Goal: Use online tool/utility: Utilize a website feature to perform a specific function

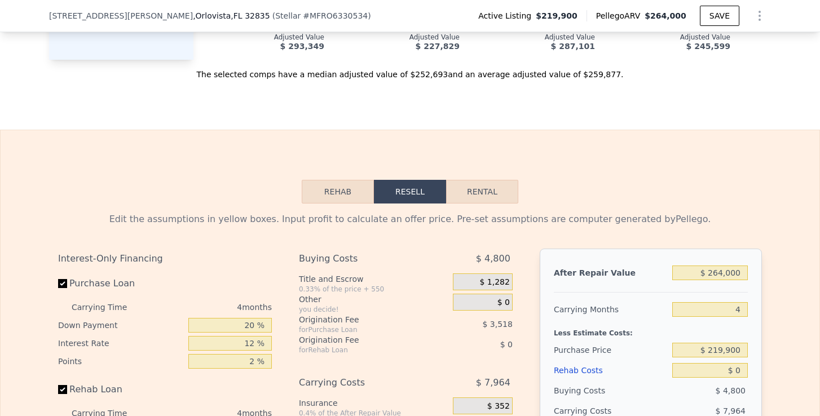
scroll to position [1796, 0]
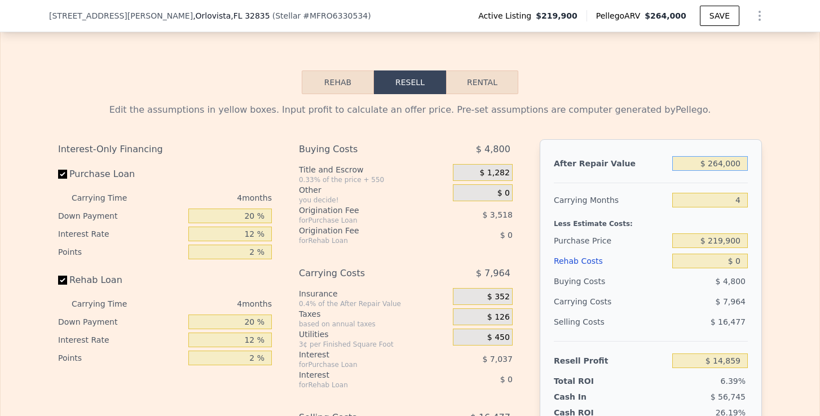
click at [721, 162] on input "$ 264,000" at bounding box center [710, 163] width 76 height 15
type input "$ 24,000"
type input "-$ 210,342"
type input "$ 254,000"
type input "$ 5,475"
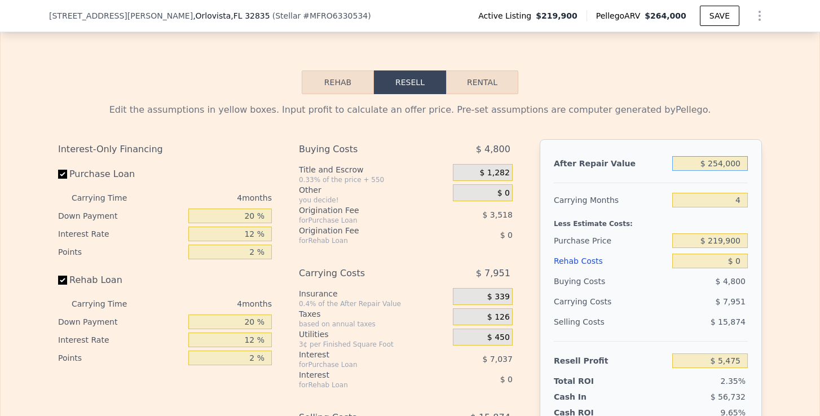
type input "$ 25,000"
type input "-$ 209,403"
type input "$ 250,000"
type input "$ 1,722"
type input "$ 250,000"
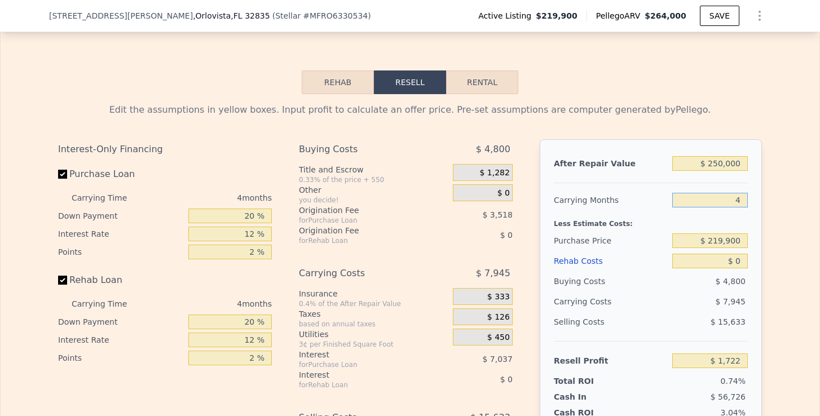
drag, startPoint x: 733, startPoint y: 201, endPoint x: 744, endPoint y: 201, distance: 10.7
click at [744, 201] on input "4" at bounding box center [710, 200] width 76 height 15
type input "6"
type input "-$ 2,251"
type input "6"
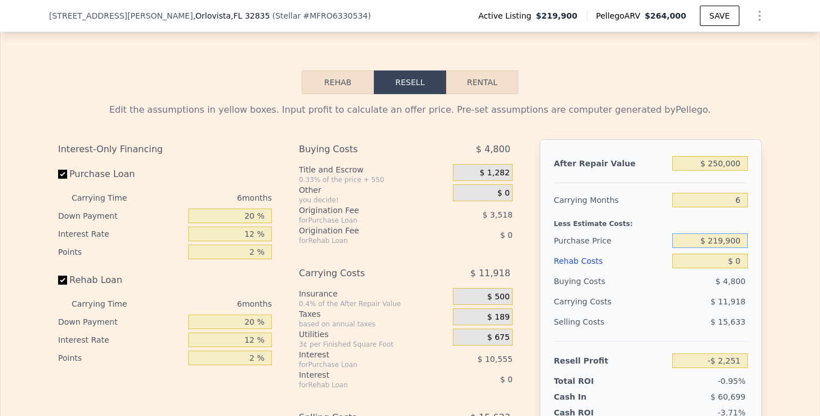
click at [713, 238] on input "$ 219,900" at bounding box center [710, 241] width 76 height 15
drag, startPoint x: 712, startPoint y: 239, endPoint x: 740, endPoint y: 241, distance: 28.3
click at [740, 241] on input "$ 219,900" at bounding box center [710, 241] width 76 height 15
type input "$ 170,000"
click at [737, 258] on input "$ 0" at bounding box center [710, 261] width 76 height 15
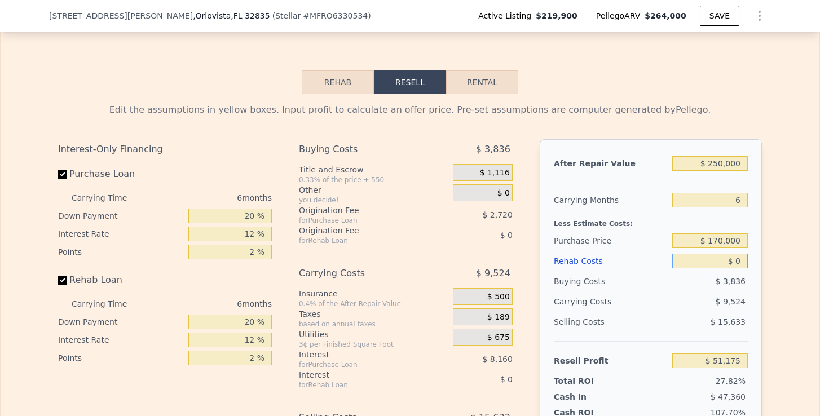
type input "$ 51,007"
drag, startPoint x: 737, startPoint y: 258, endPoint x: 744, endPoint y: 258, distance: 7.3
click at [744, 258] on input "$ 0" at bounding box center [710, 261] width 76 height 15
type input "$ 50"
type input "$ 50,956"
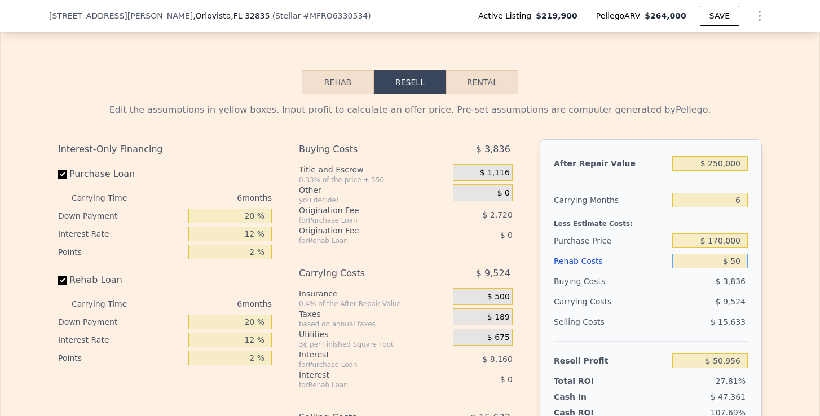
type input "$ 500"
type input "$ 50,475"
type input "$ 50,000"
type input "-$ 2,193"
click at [767, 253] on div "Edit the assumptions in yellow boxes. Input profit to calculate an offer price.…" at bounding box center [410, 304] width 722 height 420
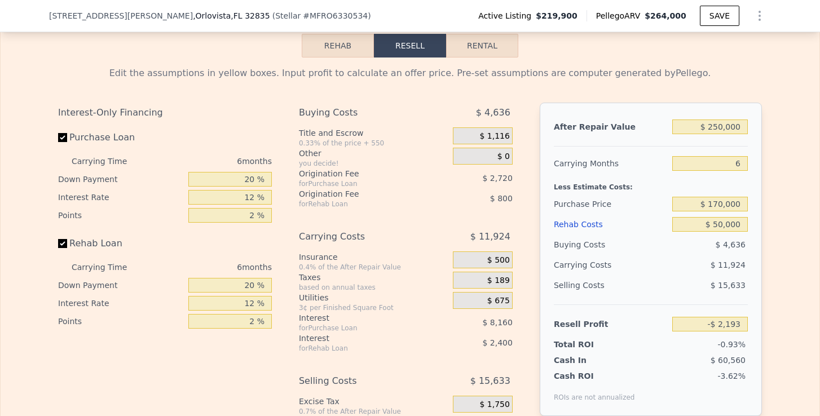
scroll to position [1840, 0]
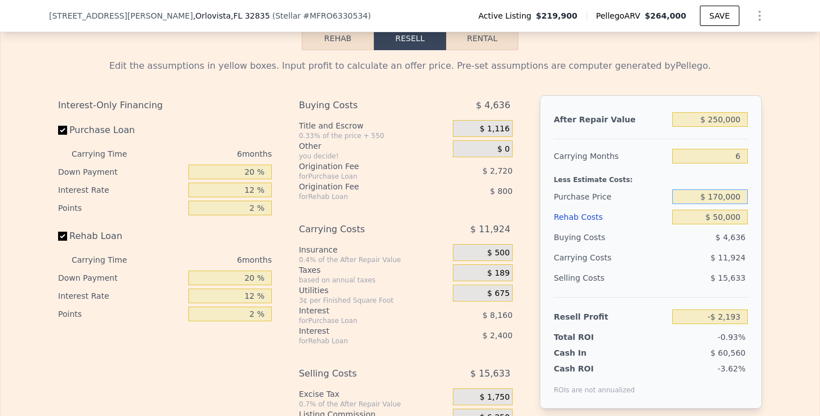
click at [720, 194] on input "$ 170,000" at bounding box center [710, 197] width 76 height 15
type input "$ 150,000"
click at [763, 212] on div "Edit the assumptions in yellow boxes. Input profit to calculate an offer price.…" at bounding box center [410, 260] width 722 height 420
type input "$ 19,153"
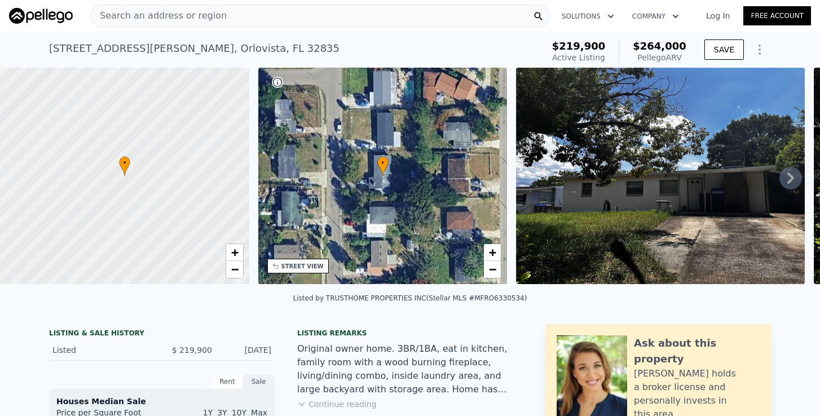
scroll to position [0, 0]
click at [157, 7] on div "Search an address or region" at bounding box center [159, 15] width 136 height 21
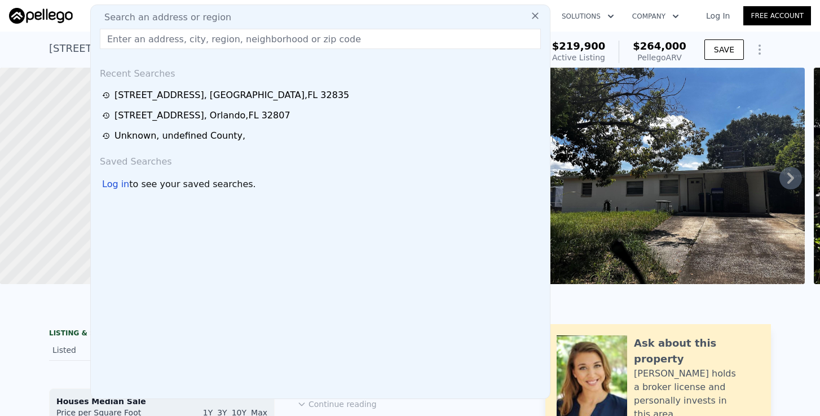
type input "[STREET_ADDRESS]"
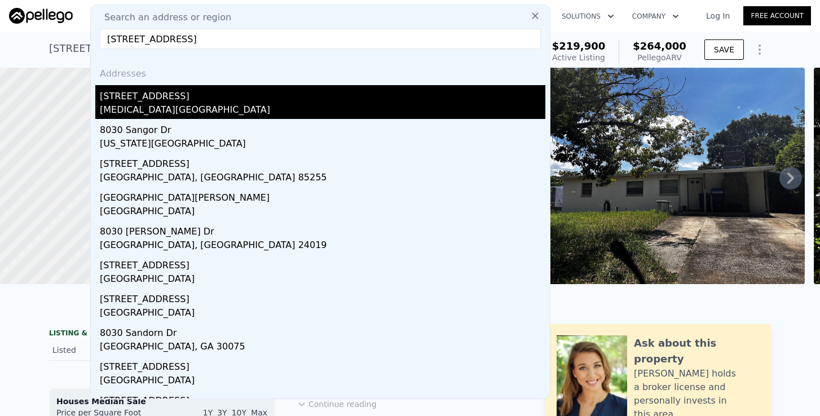
click at [147, 91] on div "[STREET_ADDRESS]" at bounding box center [323, 94] width 446 height 18
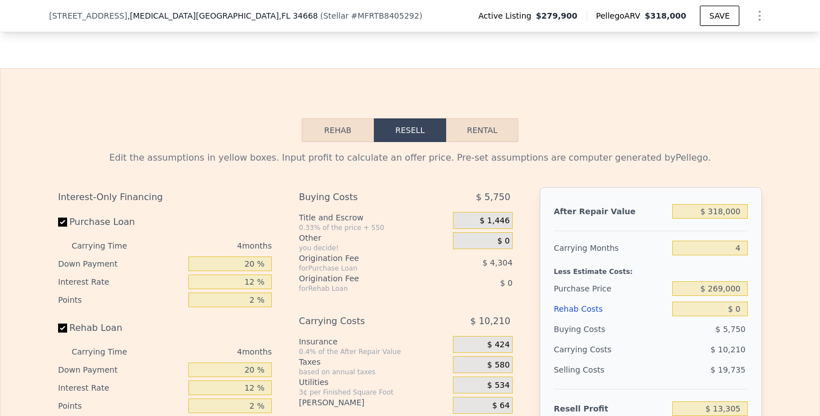
scroll to position [1691, 0]
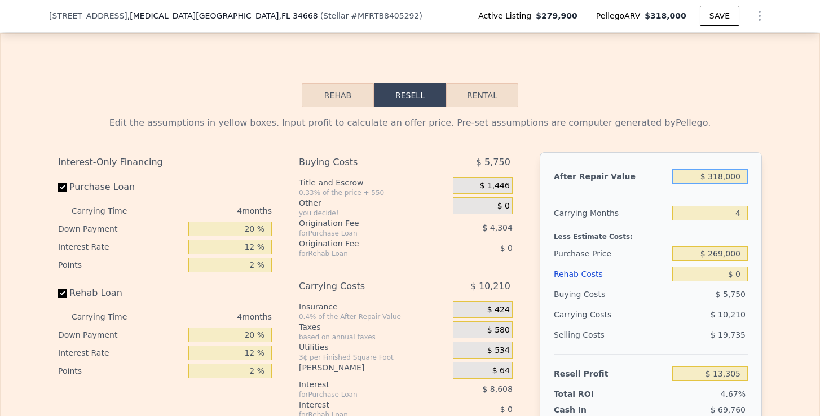
click at [726, 169] on input "$ 318,000" at bounding box center [710, 176] width 76 height 15
click at [726, 173] on input "$ 318,000" at bounding box center [710, 176] width 76 height 15
type input "$ 2"
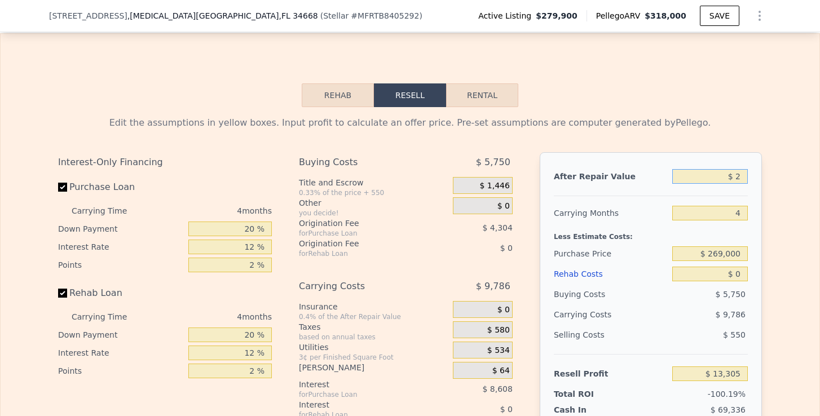
type input "-$ 285,084"
type input "$ 27"
type input "-$ 285,061"
type input "$ 270"
type input "-$ 284,833"
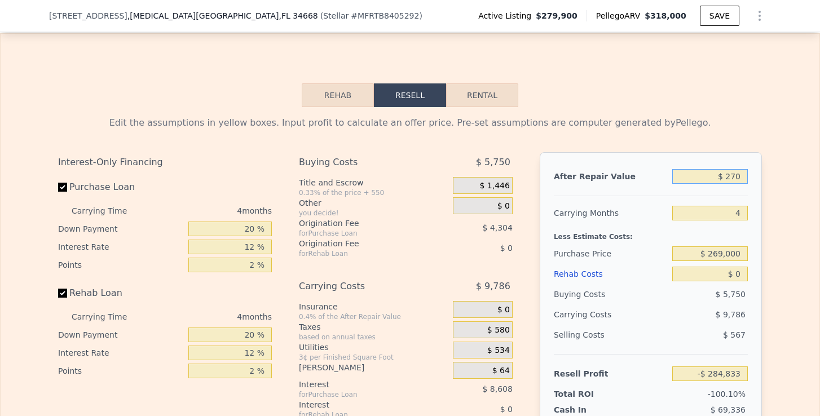
type input "$ 2,700"
type input "-$ 282,554"
type input "$ 27,000"
type input "-$ 259,751"
type input "$ 270,000"
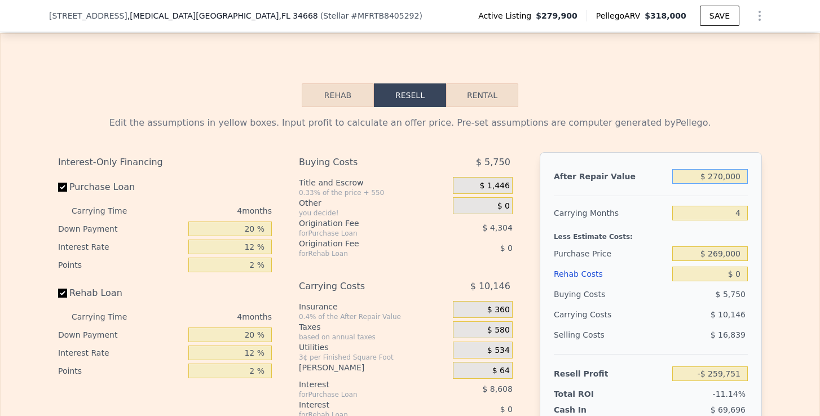
type input "-$ 31,735"
drag, startPoint x: 733, startPoint y: 216, endPoint x: 757, endPoint y: 216, distance: 24.3
click at [757, 216] on div "After Repair Value $ 270,000 Carrying Months 4 Less Estimate Costs: Purchase Pr…" at bounding box center [651, 309] width 222 height 314
click at [714, 255] on input "$ 269,000" at bounding box center [710, 254] width 76 height 15
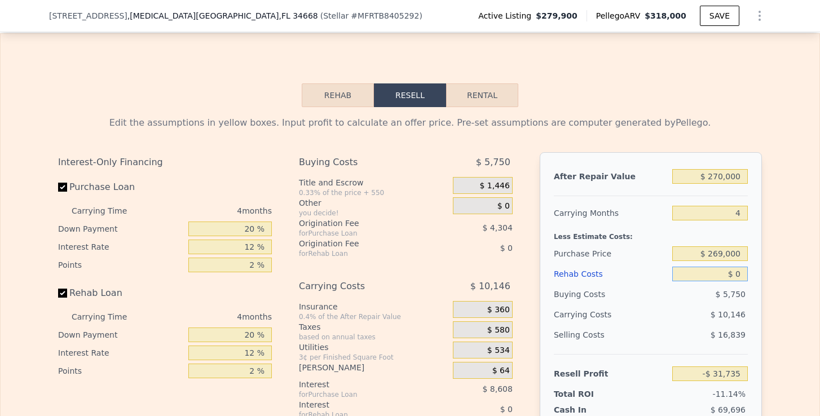
click at [745, 269] on input "$ 0" at bounding box center [710, 274] width 76 height 15
type input "$ 5"
type input "-$ 31,740"
type input "$ 50"
type input "-$ 31,786"
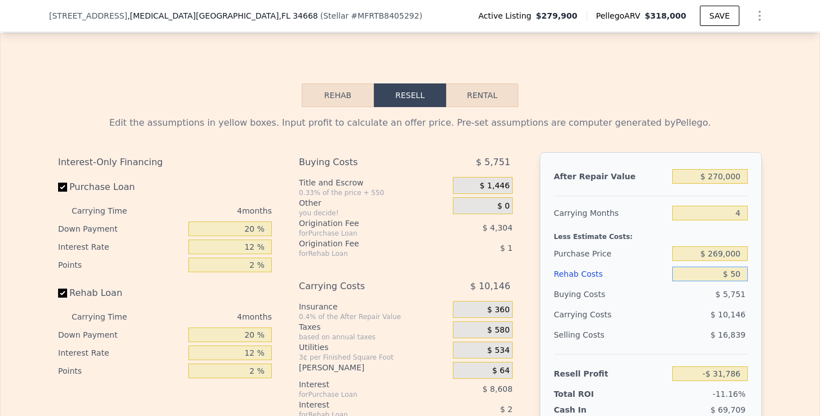
type input "$ 500"
type input "-$ 32,259"
type input "$ 5,000"
type input "-$ 36,975"
click at [724, 254] on input "$ 269,000" at bounding box center [710, 254] width 76 height 15
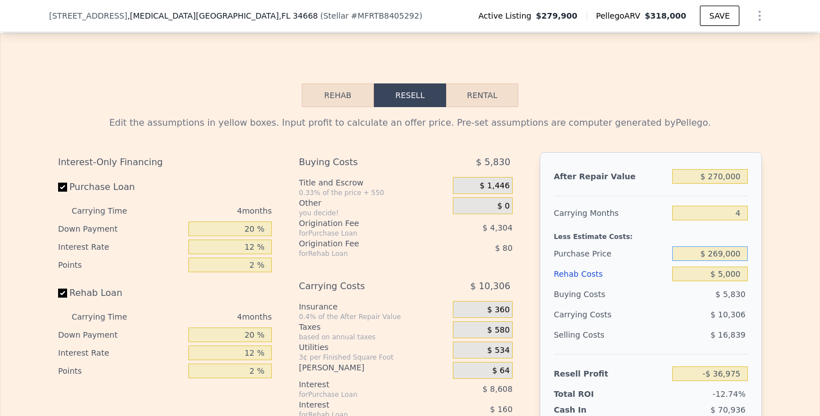
click at [724, 254] on input "$ 269,000" at bounding box center [710, 254] width 76 height 15
type input "$ 190,000"
type input "$ 46,080"
click at [774, 265] on div "Edit the assumptions in yellow boxes. Input profit to calculate an offer price.…" at bounding box center [410, 325] width 819 height 437
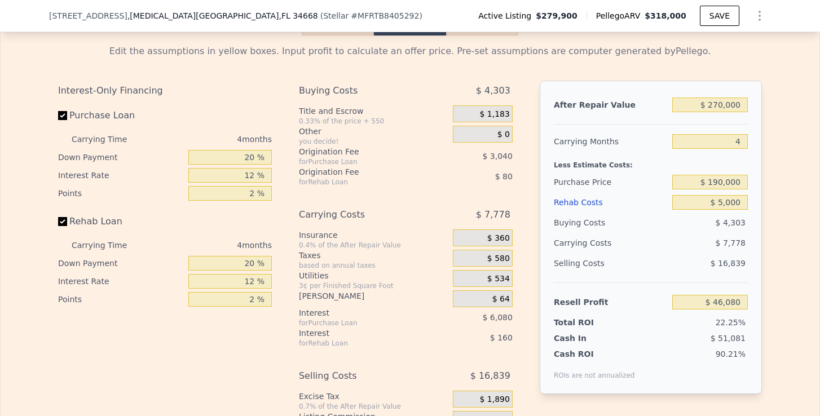
scroll to position [1759, 0]
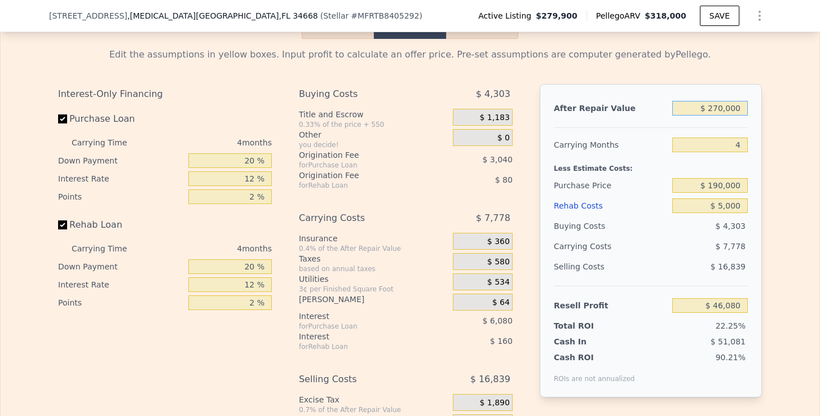
drag, startPoint x: 706, startPoint y: 105, endPoint x: 717, endPoint y: 105, distance: 11.3
click at [707, 105] on input "$ 270,000" at bounding box center [710, 108] width 76 height 15
click at [745, 105] on input "$ 270,000" at bounding box center [710, 108] width 76 height 15
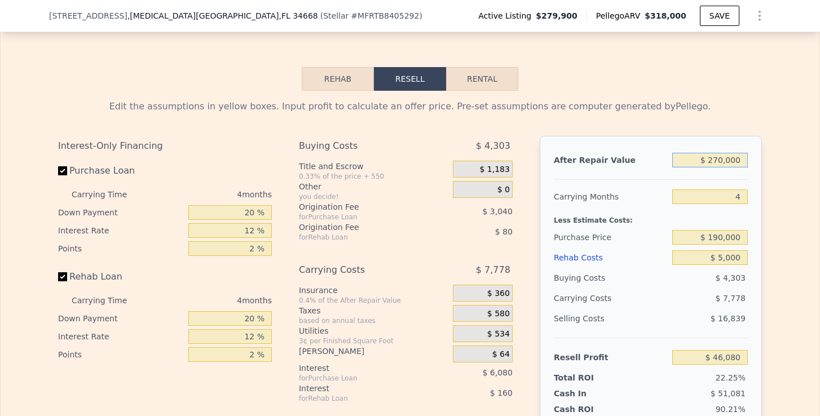
scroll to position [1707, 0]
click at [482, 71] on button "Rental" at bounding box center [482, 80] width 72 height 24
select select "30"
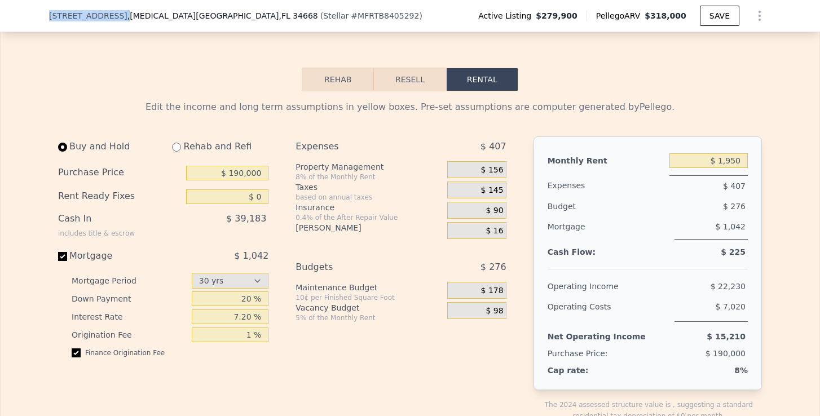
drag, startPoint x: 46, startPoint y: 15, endPoint x: 140, endPoint y: 17, distance: 94.2
click at [140, 17] on div "[STREET_ADDRESS][MEDICAL_DATA] ( Stellar # MFRTB8405292 ) Active Listing $279,9…" at bounding box center [410, 16] width 820 height 32
copy span "[STREET_ADDRESS]"
click at [176, 145] on input "radio" at bounding box center [176, 147] width 9 height 9
radio input "true"
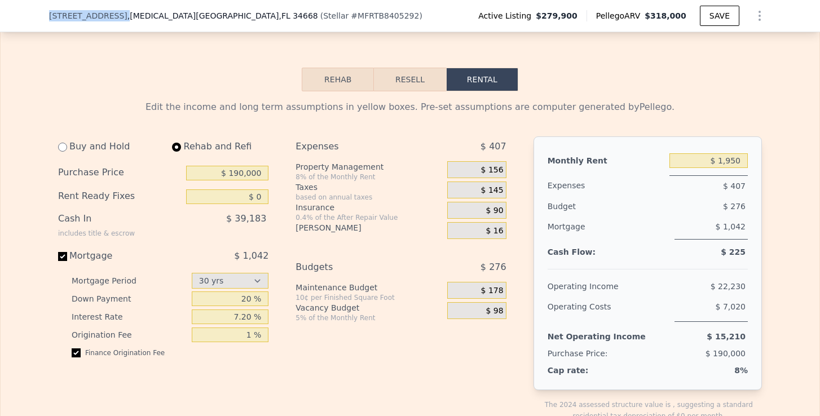
select select "30"
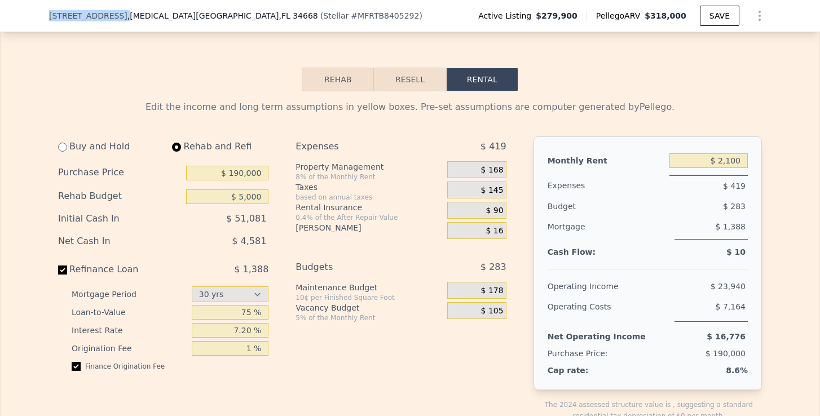
type input "$ 5,000"
click at [728, 162] on input "$ 2,100" at bounding box center [709, 160] width 78 height 15
type input "$ 1,860"
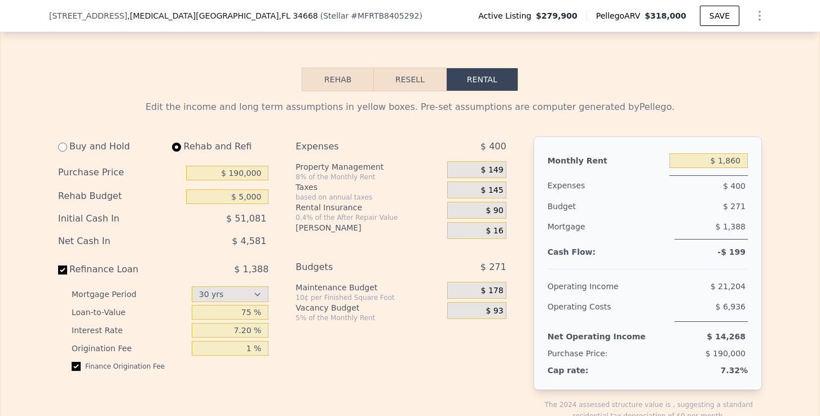
click at [500, 165] on span "$ 149" at bounding box center [492, 170] width 23 height 10
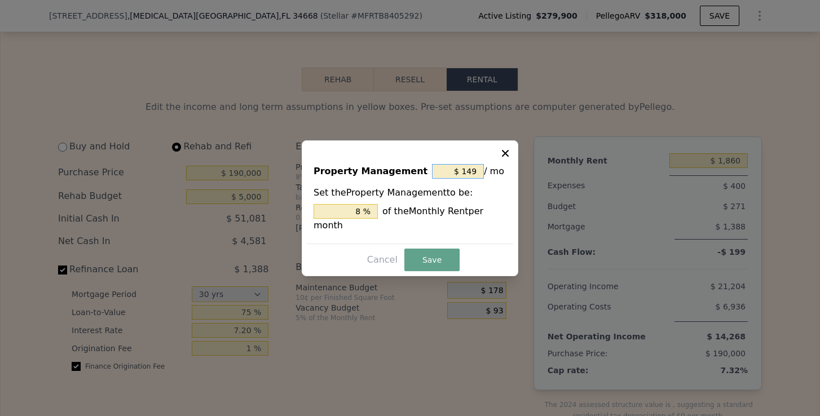
drag, startPoint x: 478, startPoint y: 171, endPoint x: 464, endPoint y: 172, distance: 14.1
click at [464, 172] on input "$ 149" at bounding box center [458, 171] width 52 height 15
type input "$ 0"
type input "0 %"
type input "$ 0"
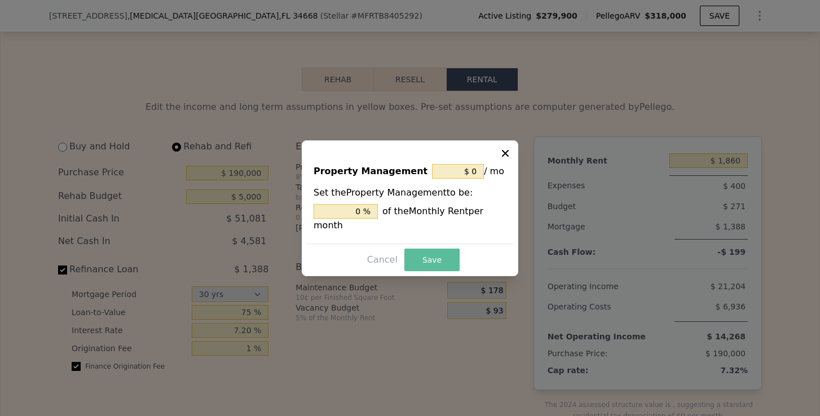
click at [432, 259] on button "Save" at bounding box center [432, 260] width 55 height 23
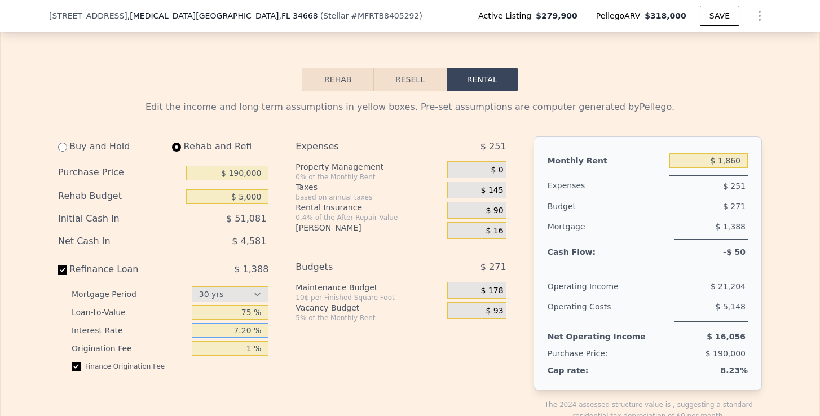
click at [252, 333] on input "7.20 %" at bounding box center [230, 330] width 77 height 15
type input "7 %"
click at [302, 342] on div "Expenses $ 251 Property Management 0% of the Monthly Rent $ 0 Taxes based on an…" at bounding box center [405, 289] width 219 height 304
click at [251, 311] on input "75 %" at bounding box center [230, 312] width 77 height 15
type input "70 %"
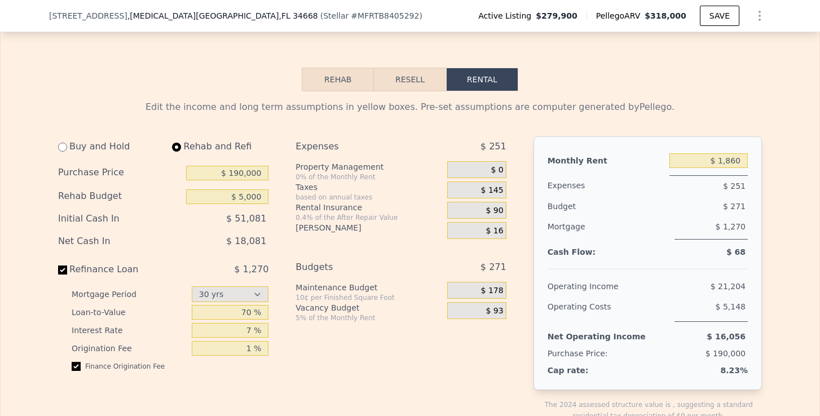
click at [350, 349] on div "Expenses $ 251 Property Management 0% of the Monthly Rent $ 0 Taxes based on an…" at bounding box center [405, 289] width 219 height 304
